Goal: Task Accomplishment & Management: Manage account settings

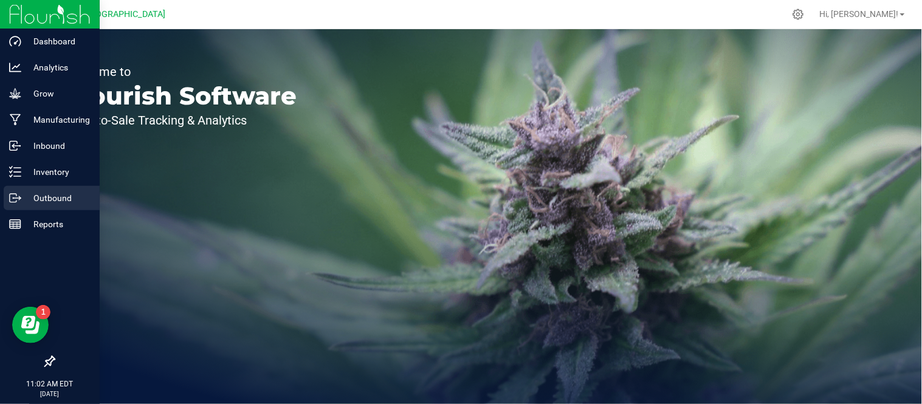
click at [17, 192] on icon at bounding box center [15, 198] width 12 height 12
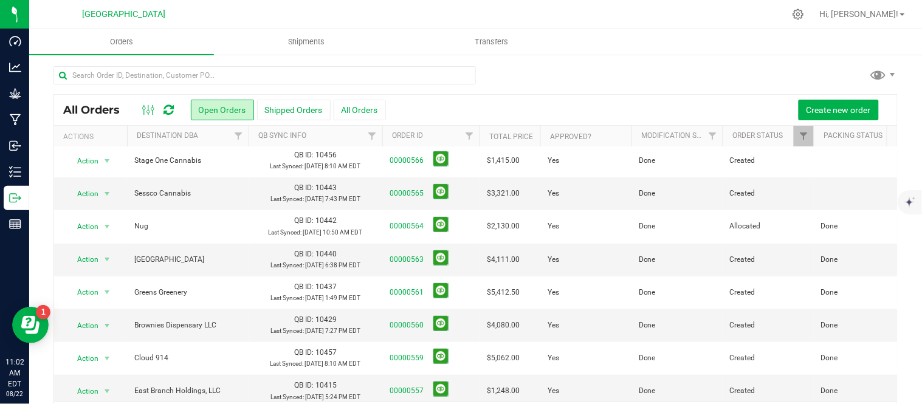
scroll to position [202, 0]
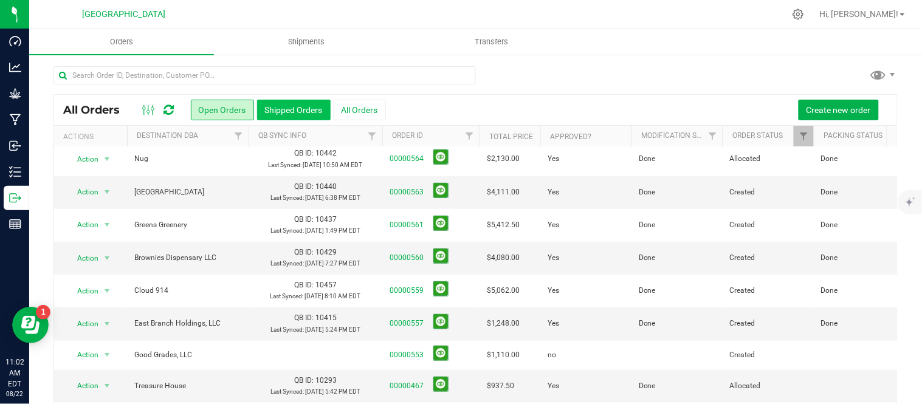
click at [300, 106] on button "Shipped Orders" at bounding box center [294, 110] width 74 height 21
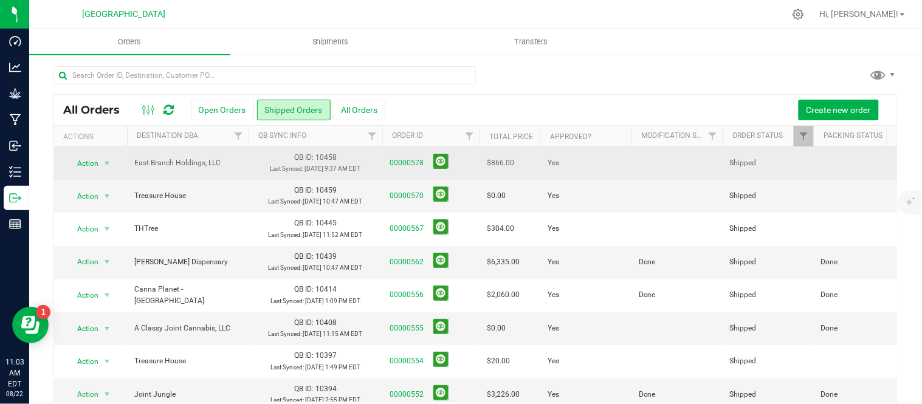
drag, startPoint x: 612, startPoint y: 162, endPoint x: 626, endPoint y: 161, distance: 14.0
click at [626, 161] on td "Yes" at bounding box center [585, 163] width 91 height 33
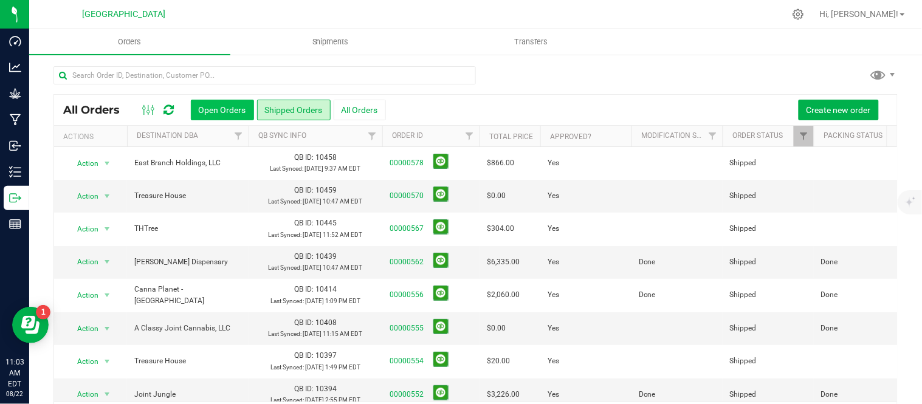
click at [210, 101] on button "Open Orders" at bounding box center [222, 110] width 63 height 21
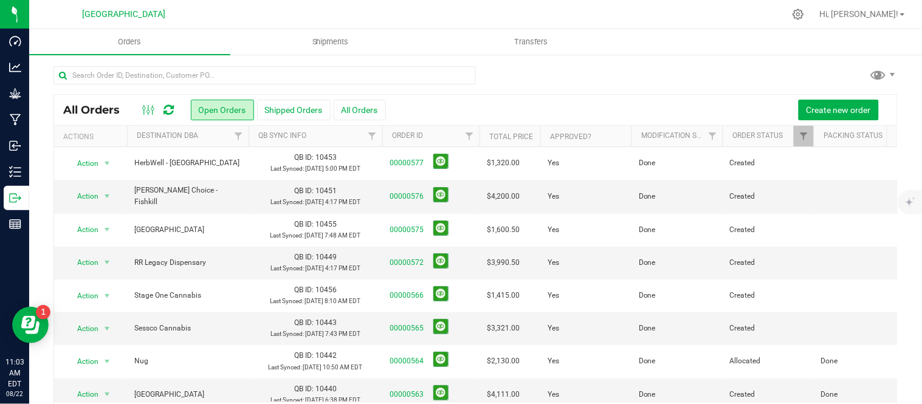
click at [583, 80] on div at bounding box center [475, 80] width 844 height 28
click at [328, 39] on span "Shipments" at bounding box center [330, 41] width 69 height 11
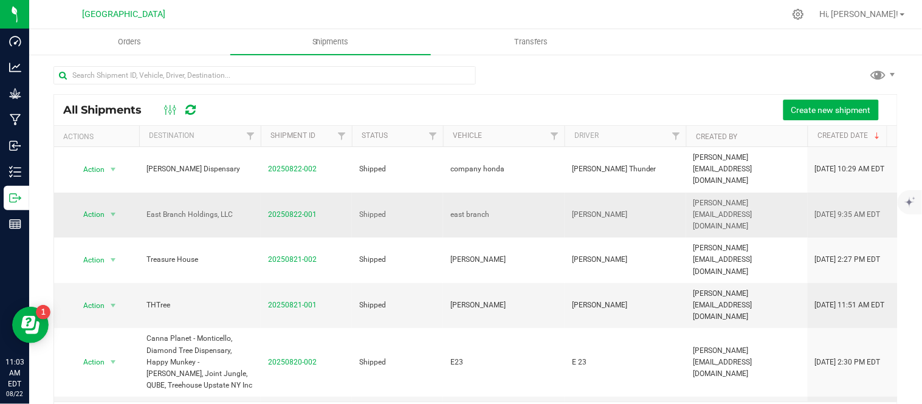
click at [292, 209] on span "20250822-001" at bounding box center [292, 215] width 49 height 12
click at [292, 210] on link "20250822-001" at bounding box center [292, 214] width 49 height 9
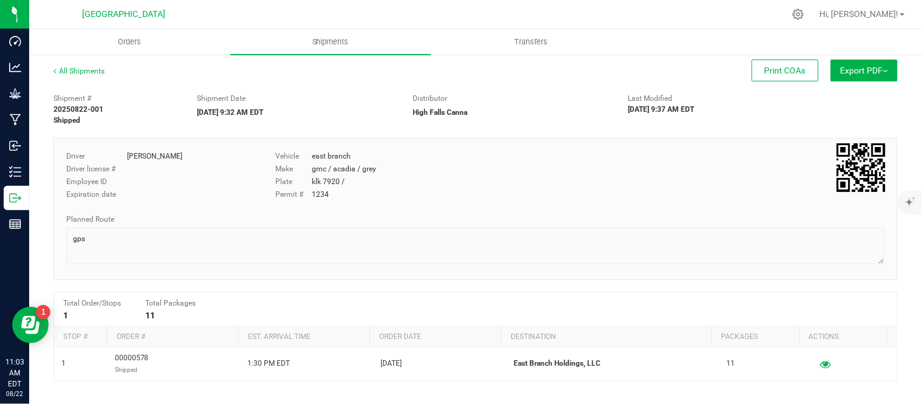
click at [868, 70] on button "Export PDF" at bounding box center [864, 71] width 67 height 22
click at [809, 134] on span "NY Manifest" at bounding box center [828, 133] width 40 height 9
click at [809, 129] on div "Orders Shipments Transfers All Shipments Print COAs Export PDF Manifest by Pack…" at bounding box center [475, 216] width 893 height 375
click at [75, 72] on link "All Shipments" at bounding box center [78, 71] width 51 height 9
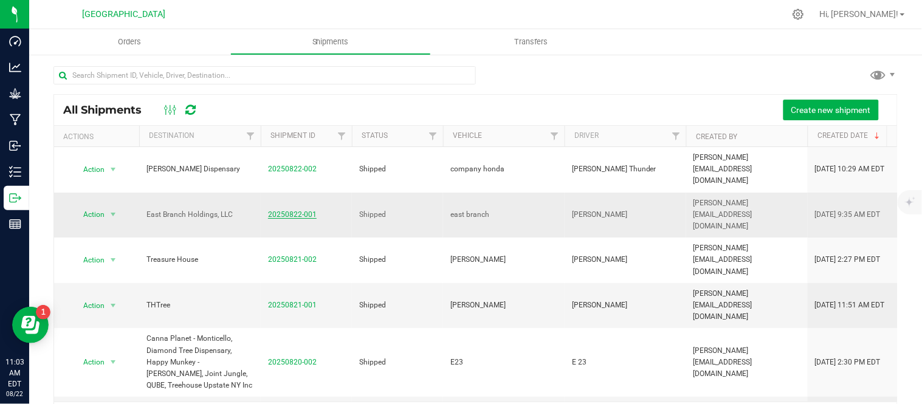
click at [283, 210] on link "20250822-001" at bounding box center [292, 214] width 49 height 9
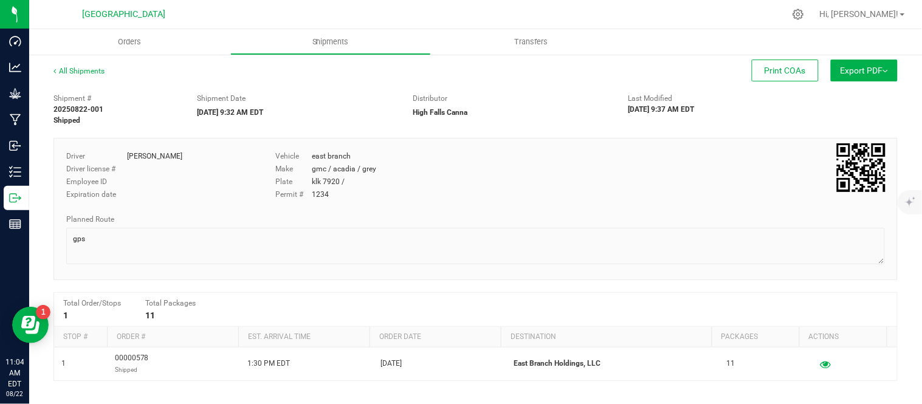
click at [851, 69] on button "Export PDF" at bounding box center [864, 71] width 67 height 22
click at [839, 131] on span "NY Manifest" at bounding box center [828, 133] width 40 height 9
click at [81, 69] on link "All Shipments" at bounding box center [78, 71] width 51 height 9
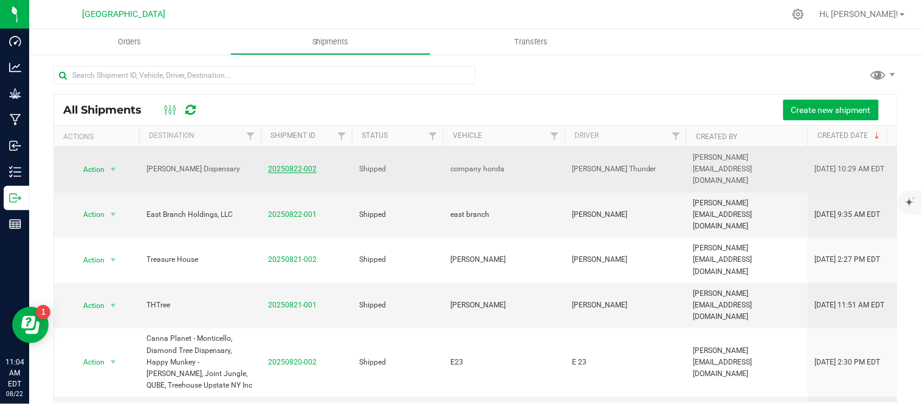
click at [286, 165] on link "20250822-002" at bounding box center [292, 169] width 49 height 9
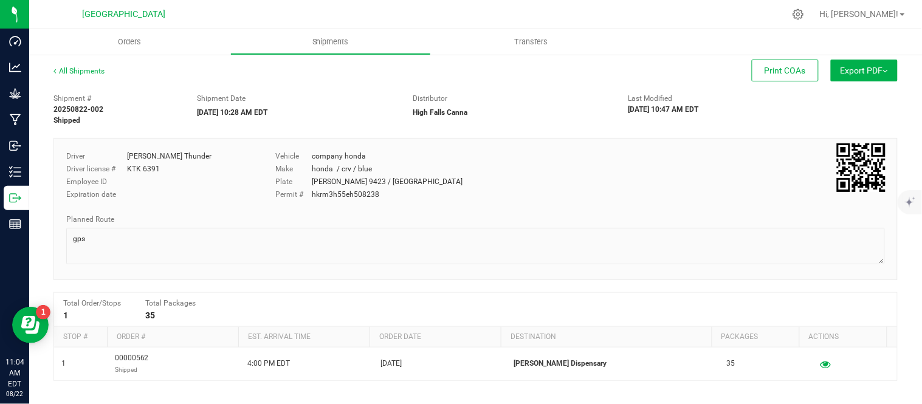
click at [880, 57] on div "All Shipments Print COAs Export PDF Manifest by Package ID Manifest by Lot NY M…" at bounding box center [475, 317] width 893 height 528
click at [871, 65] on button "Export PDF" at bounding box center [864, 71] width 67 height 22
click at [817, 131] on span "NY Manifest" at bounding box center [828, 133] width 40 height 9
click at [808, 129] on div "Orders Shipments Transfers All Shipments Print COAs Export PDF Manifest by Pack…" at bounding box center [475, 216] width 893 height 375
click at [62, 64] on div "All Shipments Print COAs Export PDF Manifest by Package ID Manifest by Lot NY M…" at bounding box center [475, 317] width 893 height 528
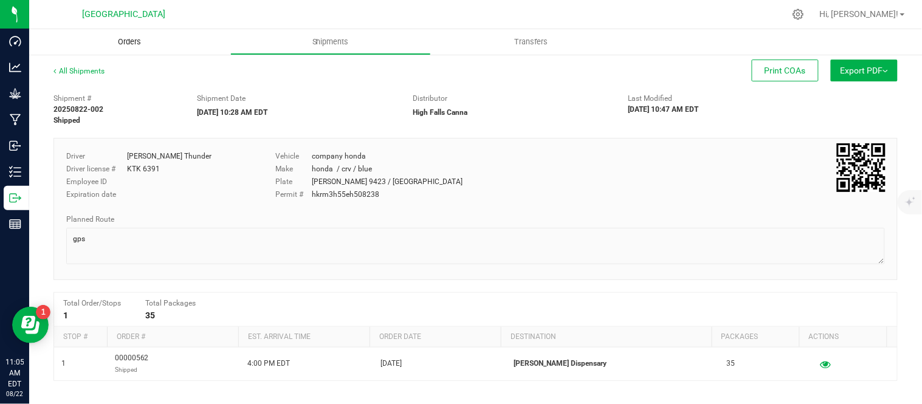
click at [128, 41] on span "Orders" at bounding box center [129, 41] width 56 height 11
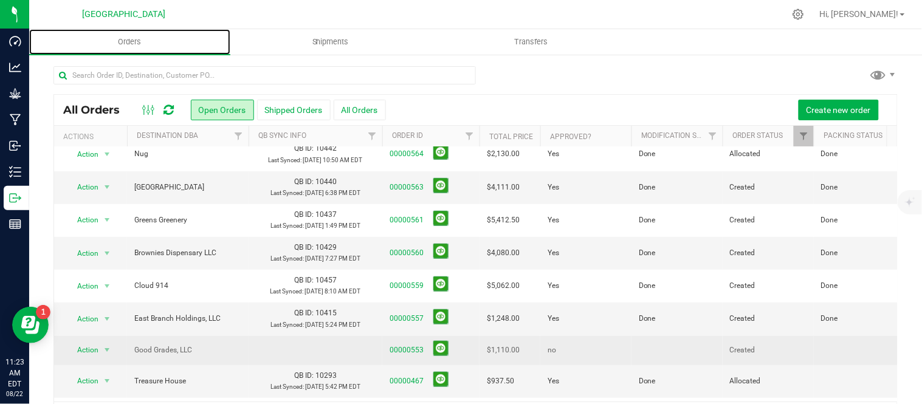
scroll to position [128, 0]
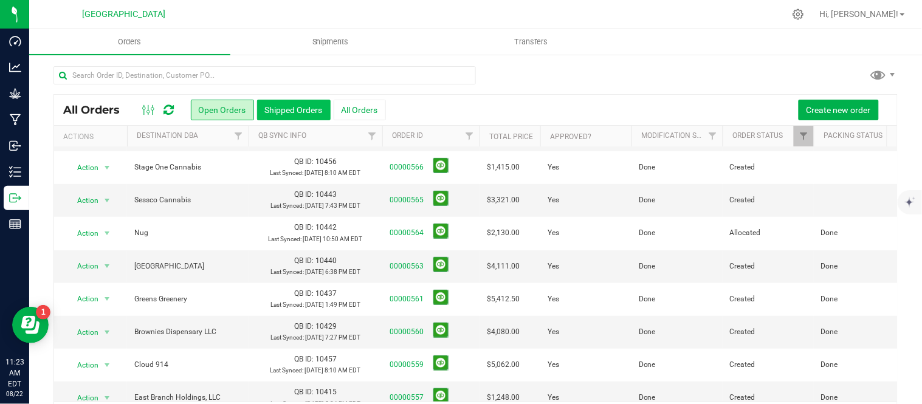
click at [301, 109] on button "Shipped Orders" at bounding box center [294, 110] width 74 height 21
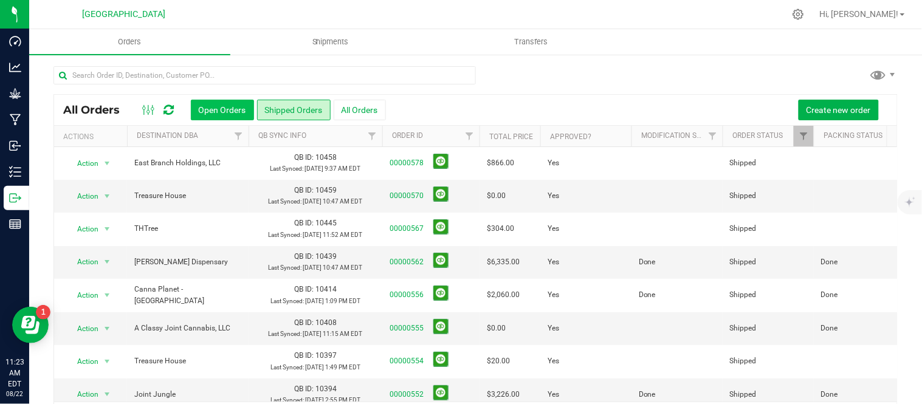
click at [224, 106] on button "Open Orders" at bounding box center [222, 110] width 63 height 21
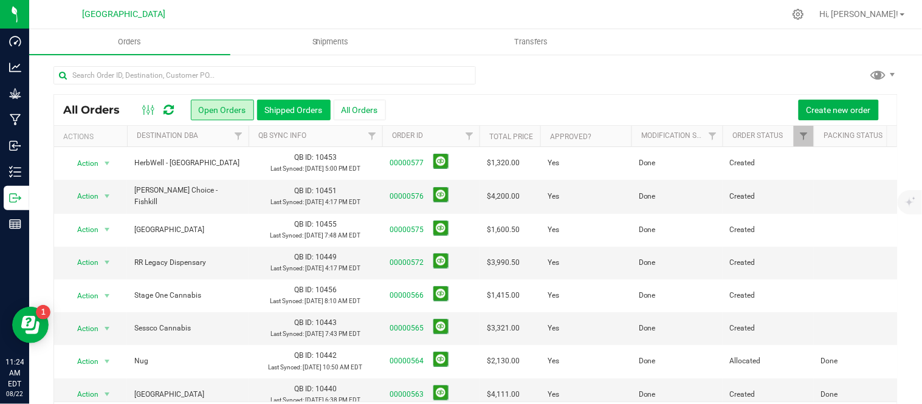
click at [294, 107] on button "Shipped Orders" at bounding box center [294, 110] width 74 height 21
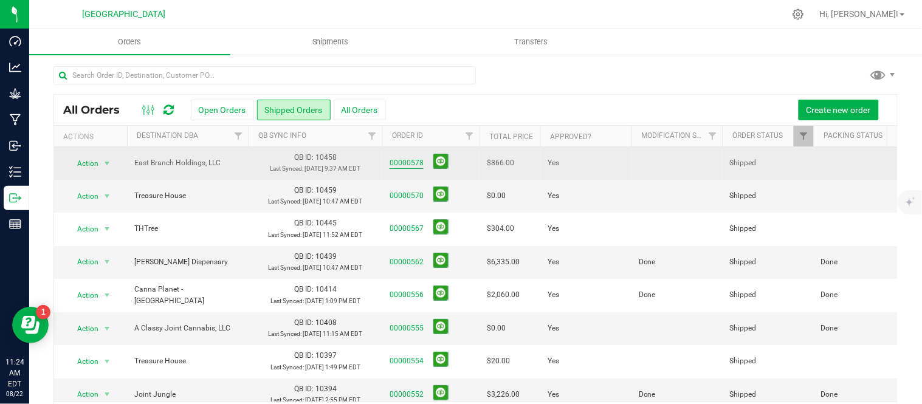
click at [402, 168] on link "00000578" at bounding box center [406, 163] width 34 height 12
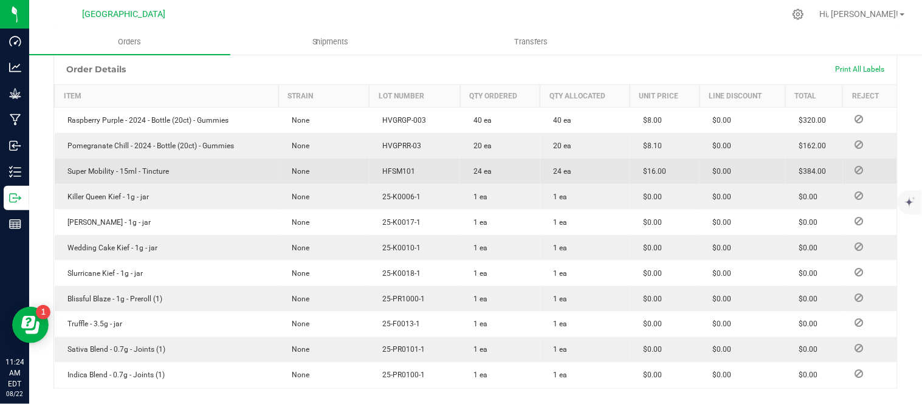
scroll to position [337, 0]
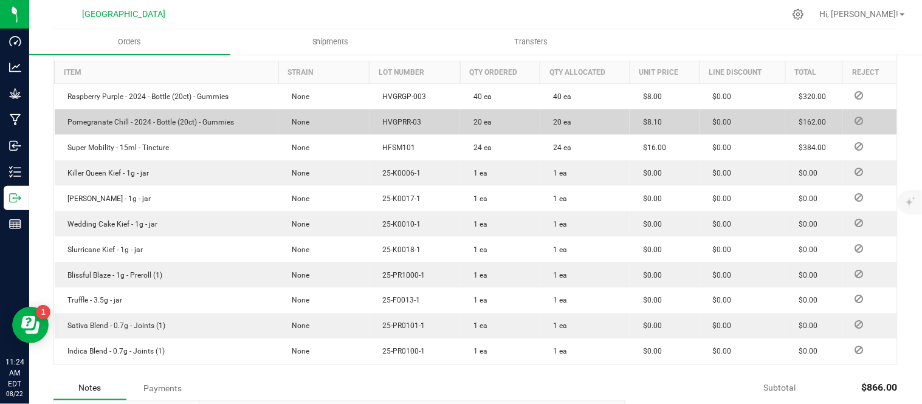
drag, startPoint x: 202, startPoint y: 1, endPoint x: 615, endPoint y: 134, distance: 433.9
click at [615, 134] on td "20 ea" at bounding box center [584, 122] width 89 height 26
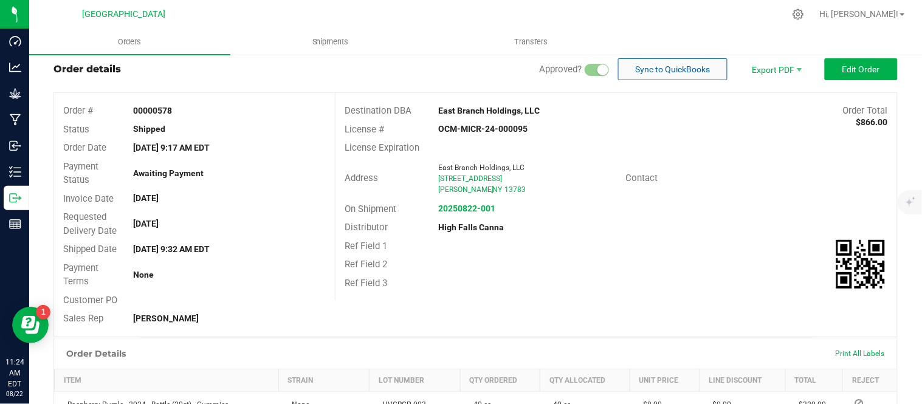
scroll to position [0, 0]
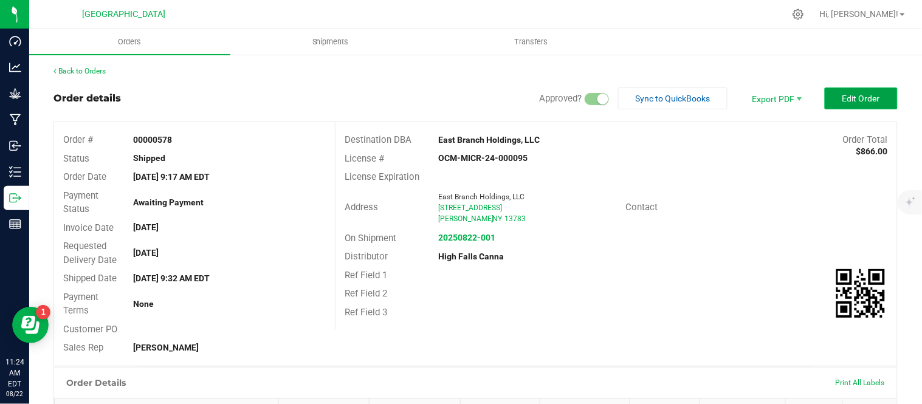
click at [829, 99] on button "Edit Order" at bounding box center [861, 98] width 73 height 22
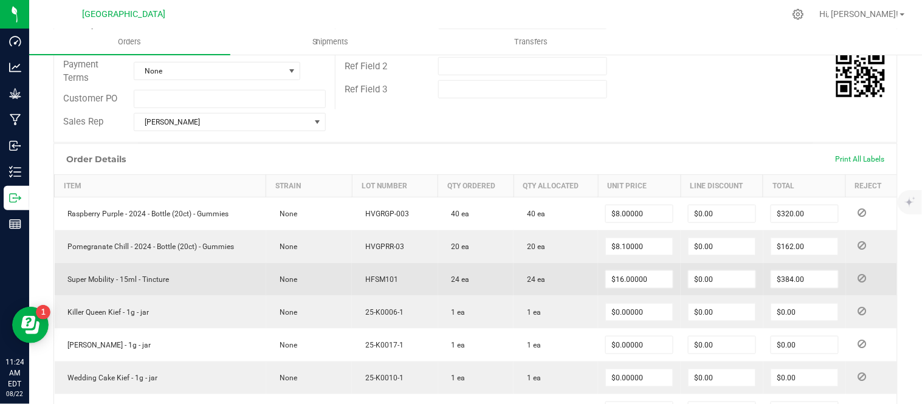
scroll to position [270, 0]
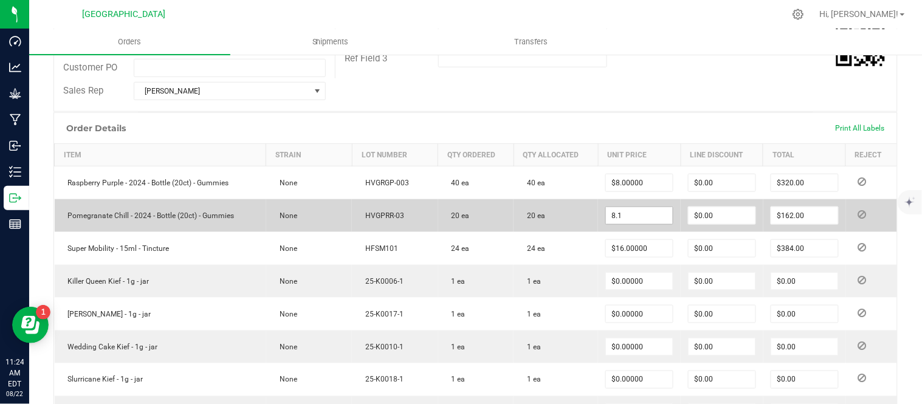
drag, startPoint x: 627, startPoint y: 215, endPoint x: 640, endPoint y: 221, distance: 14.1
click at [627, 215] on input "8.1" at bounding box center [639, 215] width 67 height 17
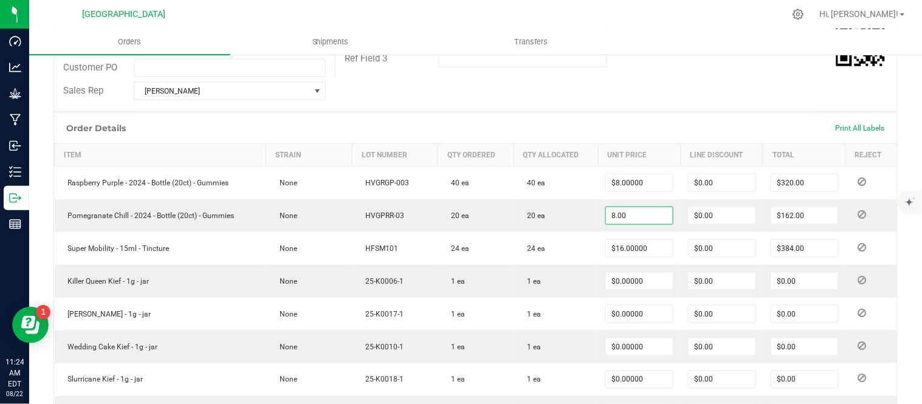
type input "$8.00000"
type input "$160.00"
click at [565, 128] on div "Order Details Print All Labels" at bounding box center [475, 128] width 843 height 30
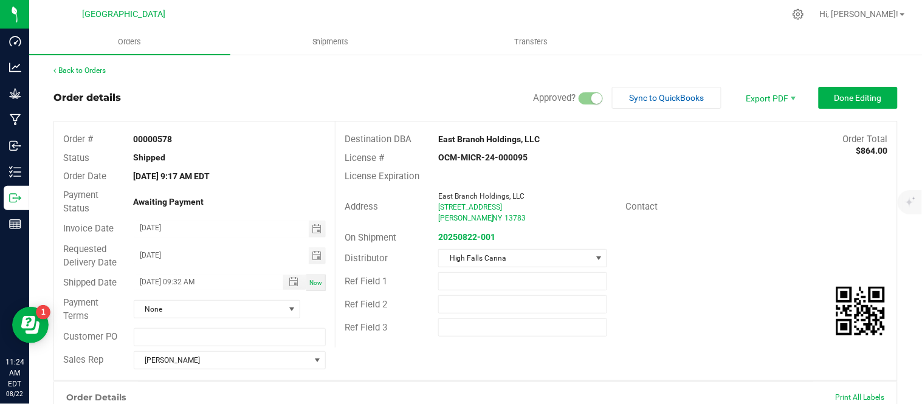
scroll to position [0, 0]
click at [846, 94] on span "Done Editing" at bounding box center [857, 99] width 47 height 10
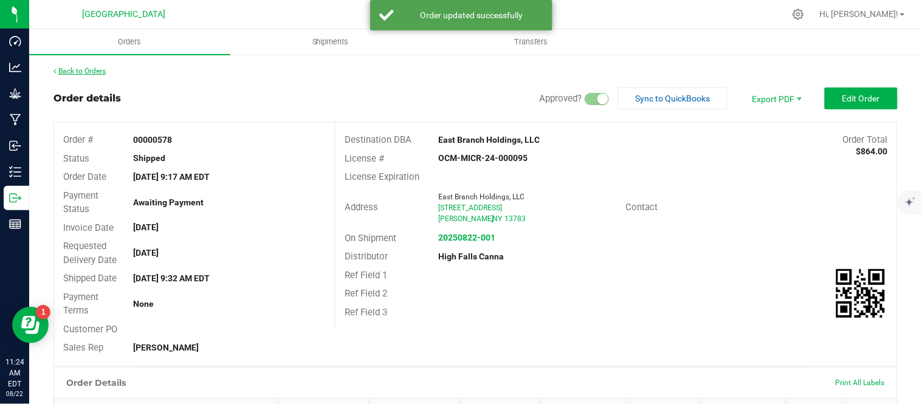
click at [93, 67] on link "Back to Orders" at bounding box center [79, 71] width 52 height 9
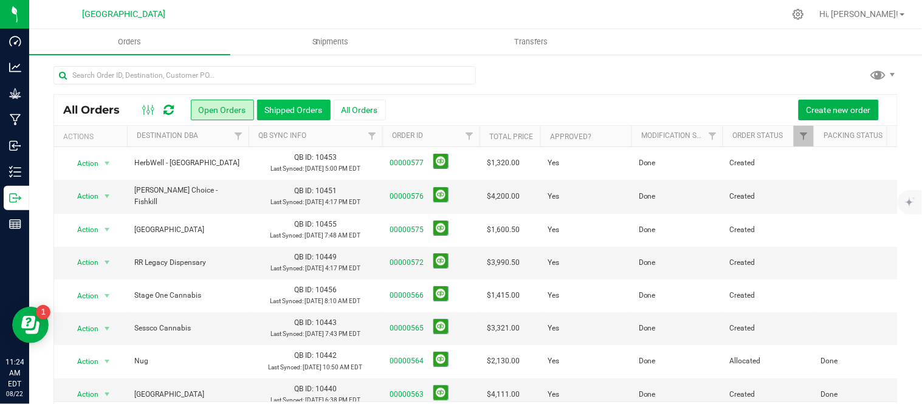
click at [292, 108] on button "Shipped Orders" at bounding box center [294, 110] width 74 height 21
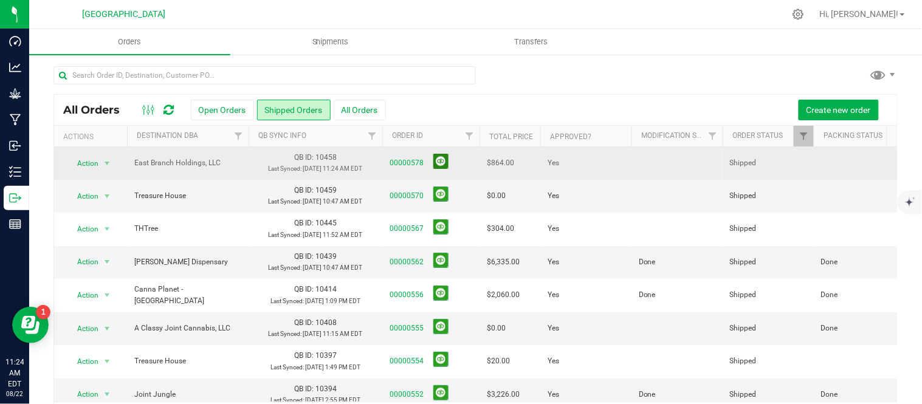
click at [436, 168] on button at bounding box center [440, 161] width 15 height 15
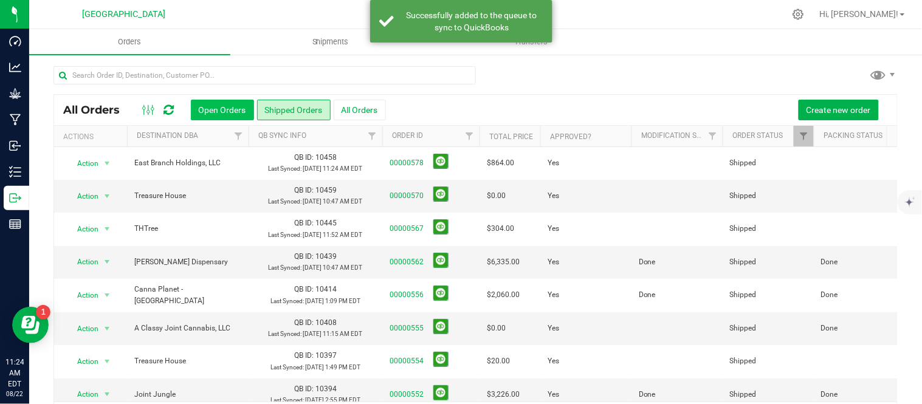
click at [219, 106] on button "Open Orders" at bounding box center [222, 110] width 63 height 21
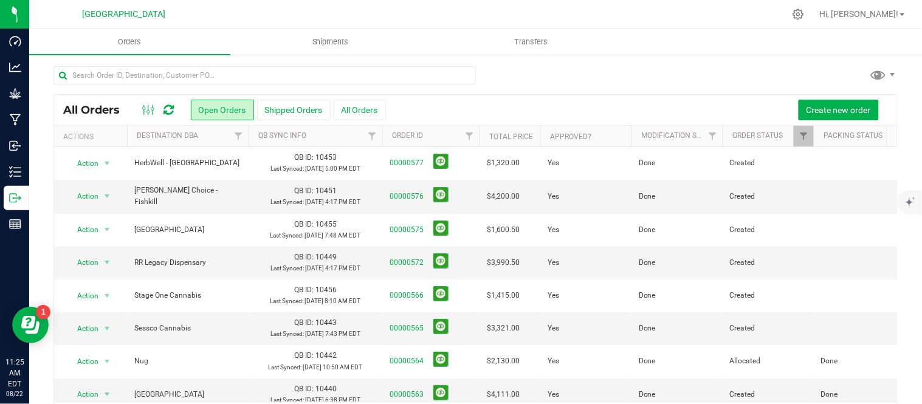
click at [171, 110] on icon at bounding box center [169, 110] width 10 height 12
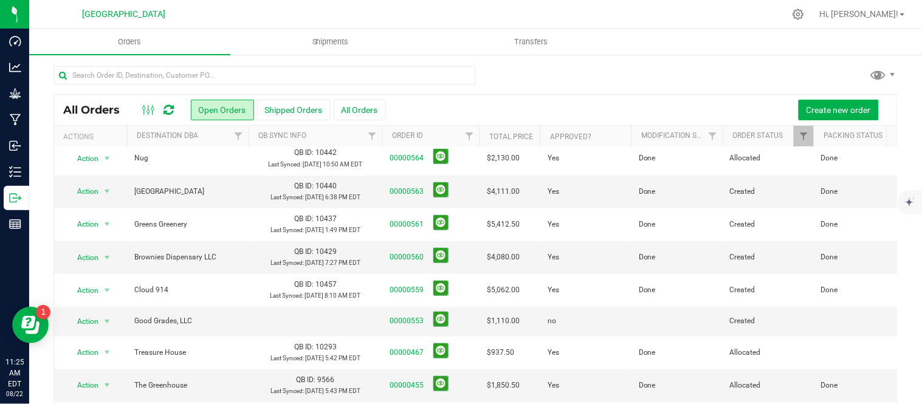
scroll to position [354, 0]
click at [361, 107] on button "All Orders" at bounding box center [360, 110] width 52 height 21
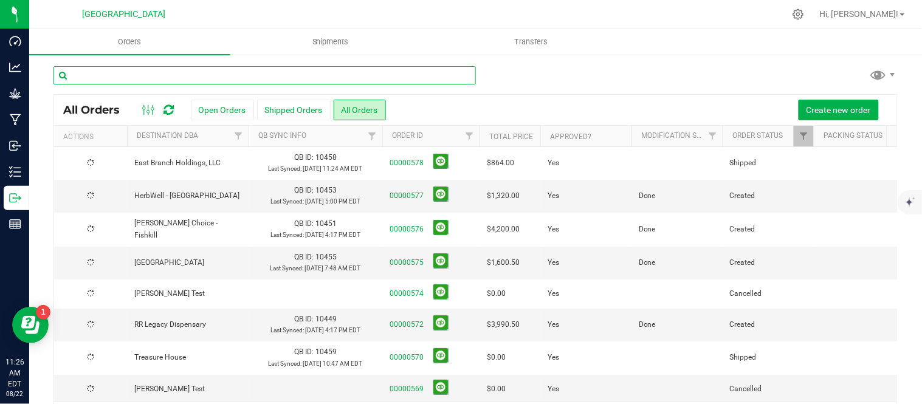
click at [154, 70] on input "text" at bounding box center [264, 75] width 422 height 18
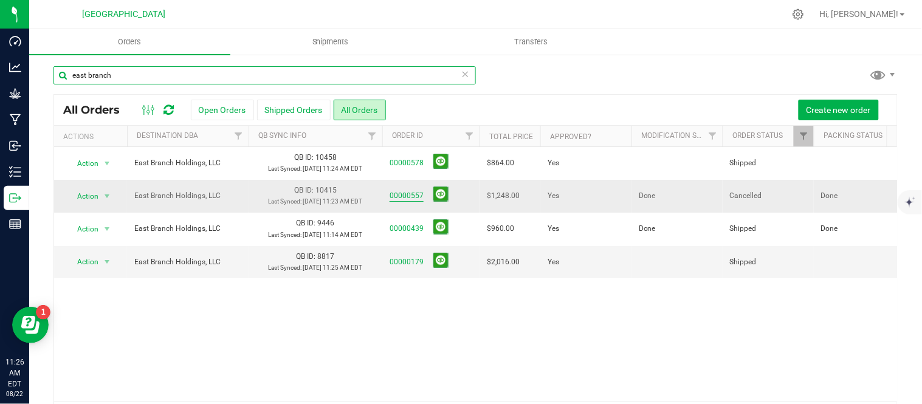
type input "east branch"
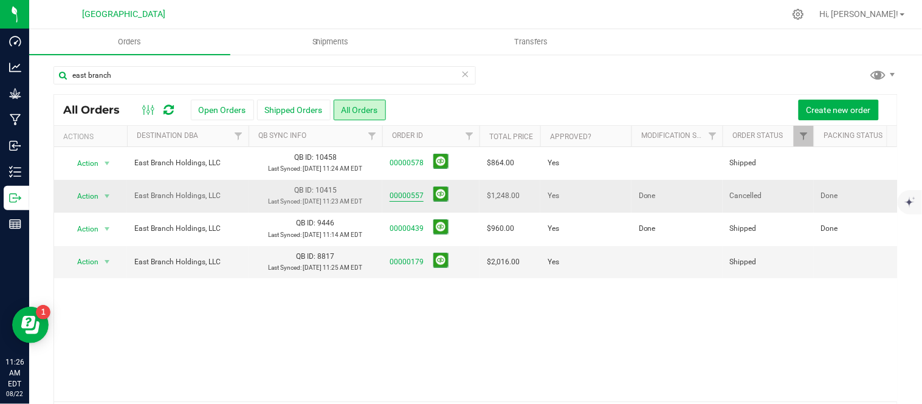
click at [414, 202] on link "00000557" at bounding box center [406, 196] width 34 height 12
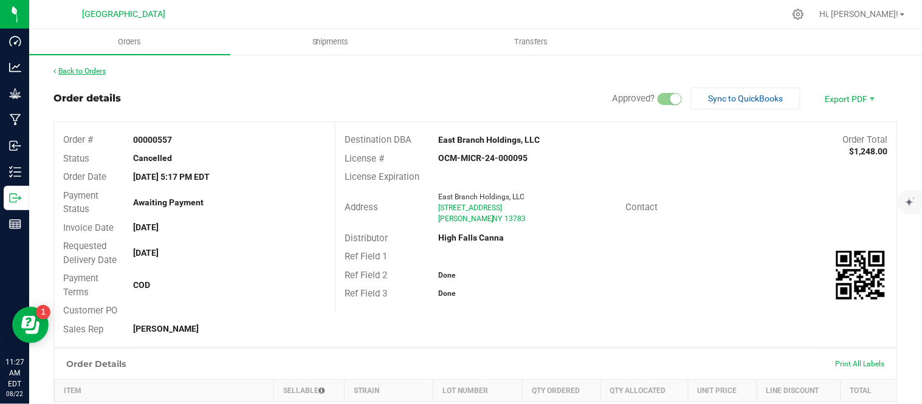
click at [74, 70] on link "Back to Orders" at bounding box center [79, 71] width 52 height 9
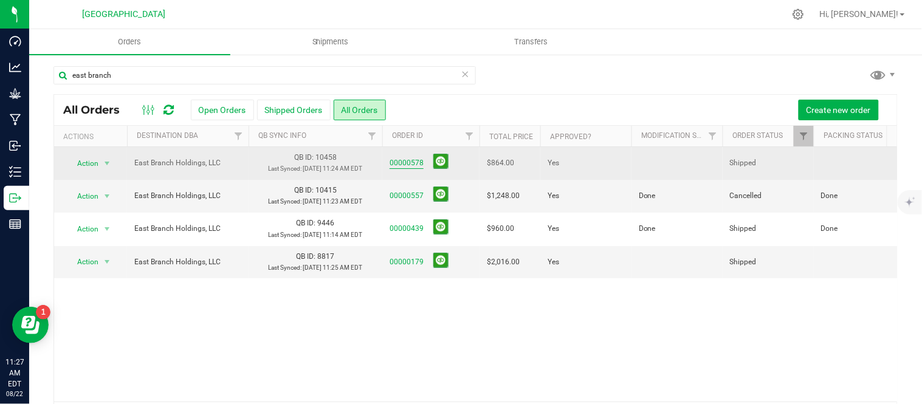
click at [408, 166] on link "00000578" at bounding box center [406, 163] width 34 height 12
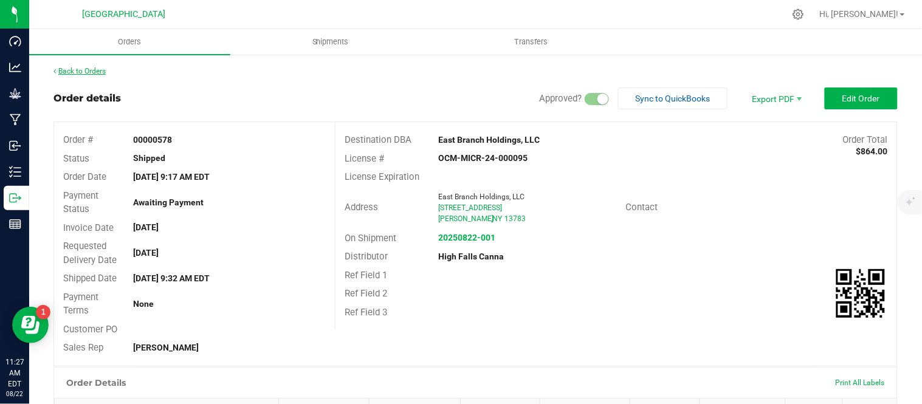
click at [91, 71] on link "Back to Orders" at bounding box center [79, 71] width 52 height 9
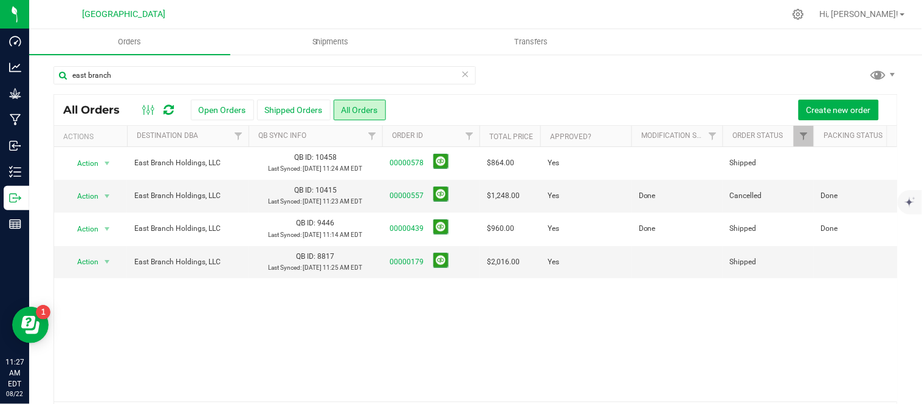
click at [499, 100] on div "Create new order" at bounding box center [637, 110] width 502 height 21
click at [205, 105] on button "Open Orders" at bounding box center [222, 110] width 63 height 21
